Goal: Check status

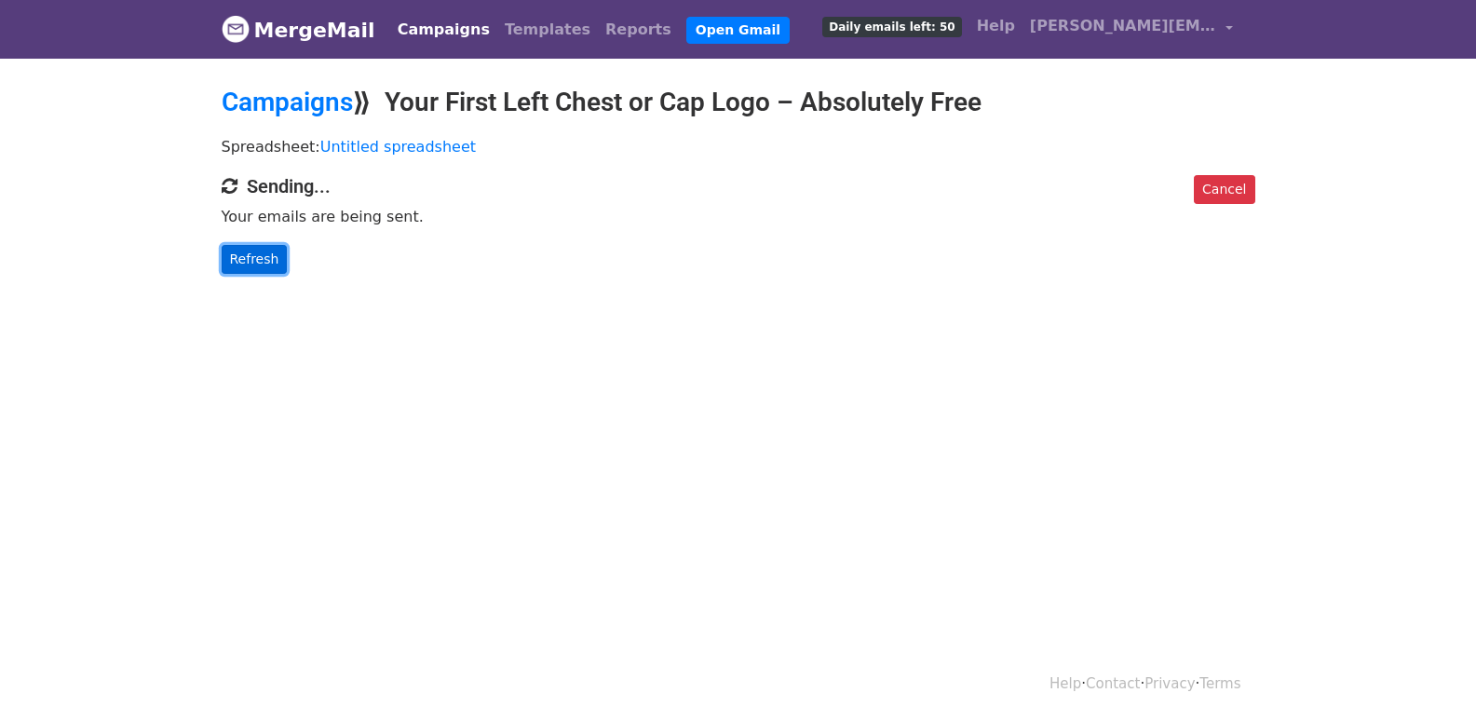
click at [268, 265] on link "Refresh" at bounding box center [255, 259] width 66 height 29
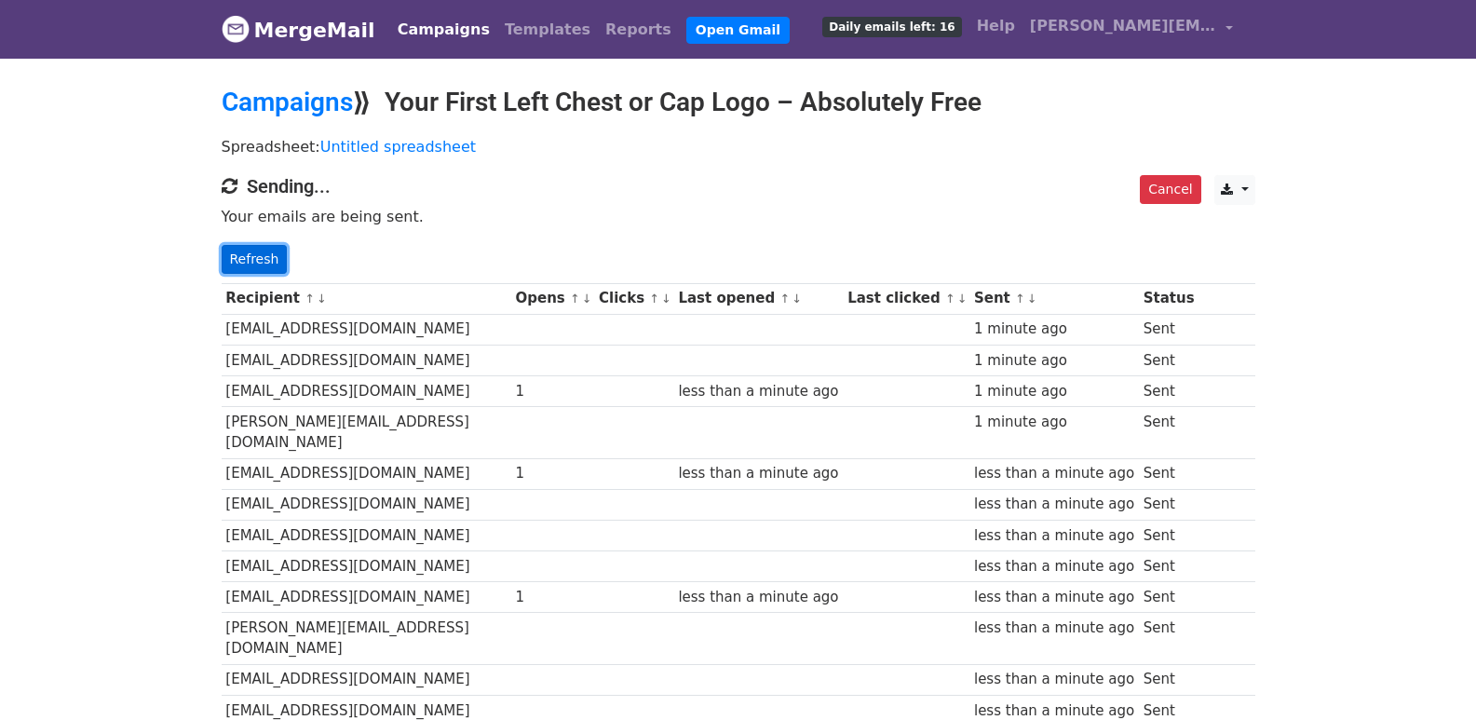
click at [268, 248] on link "Refresh" at bounding box center [255, 259] width 66 height 29
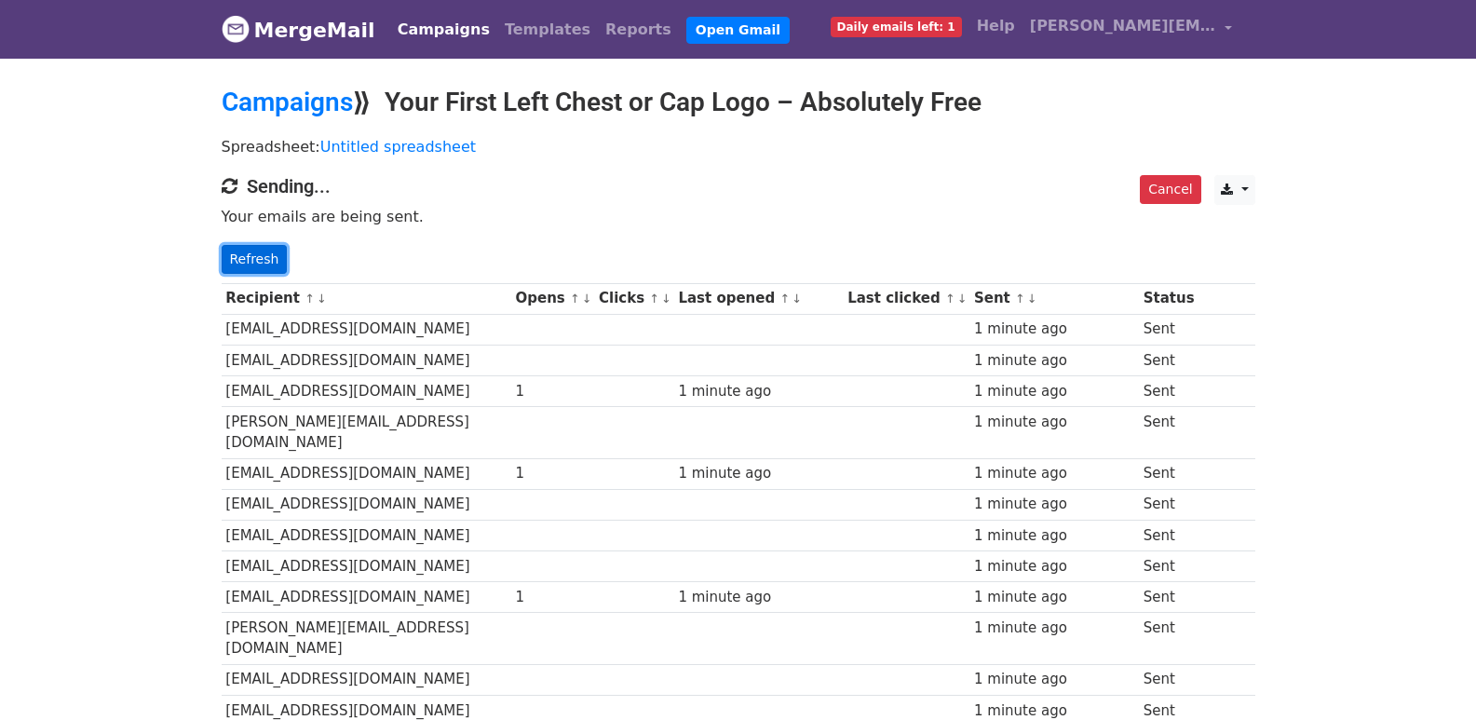
click at [253, 259] on link "Refresh" at bounding box center [255, 259] width 66 height 29
